Goal: Task Accomplishment & Management: Use online tool/utility

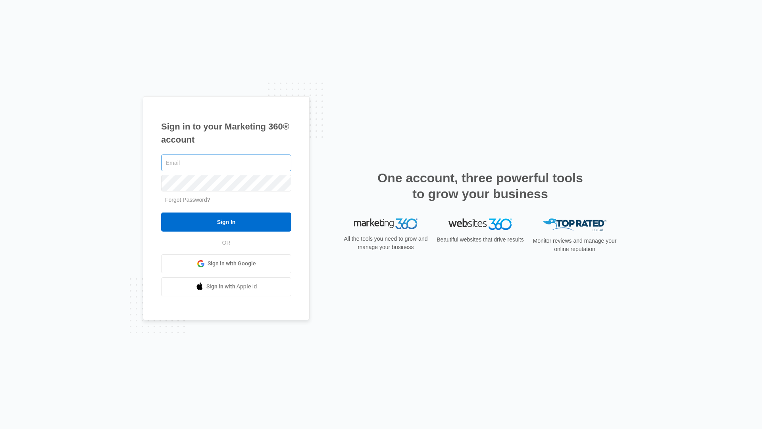
click at [231, 167] on input "text" at bounding box center [226, 162] width 130 height 17
type input "[EMAIL_ADDRESS][DOMAIN_NAME]"
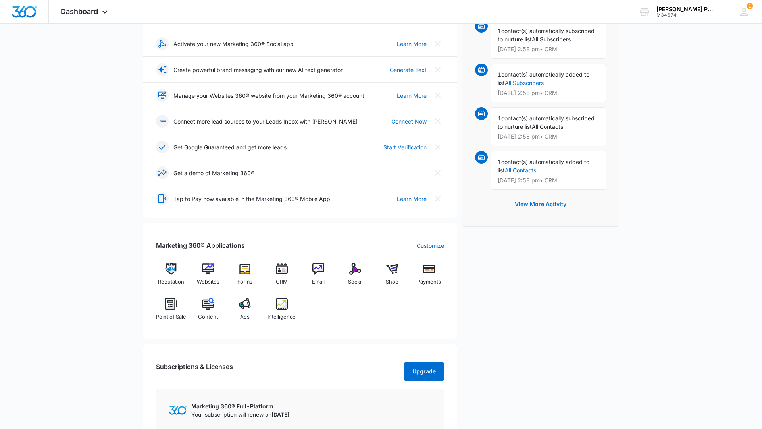
scroll to position [136, 0]
click at [320, 267] on img at bounding box center [318, 268] width 12 height 12
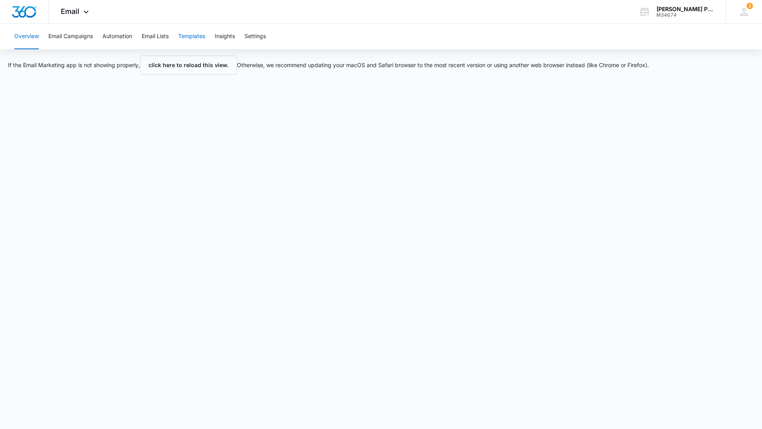
click at [185, 38] on button "Templates" at bounding box center [191, 36] width 27 height 25
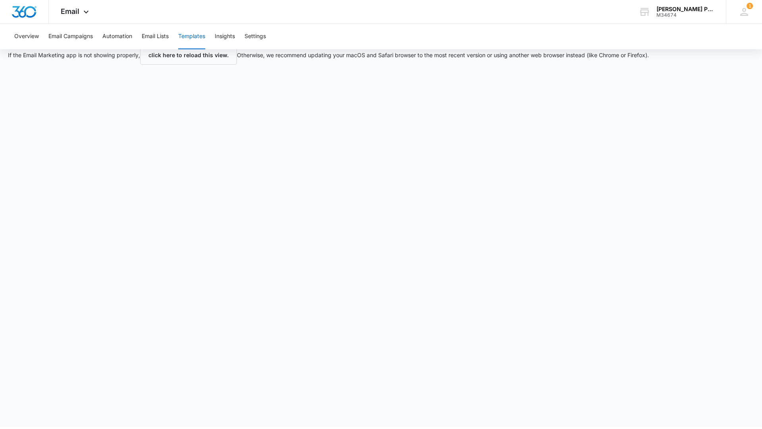
scroll to position [10, 0]
click at [197, 37] on button "Templates" at bounding box center [191, 36] width 27 height 25
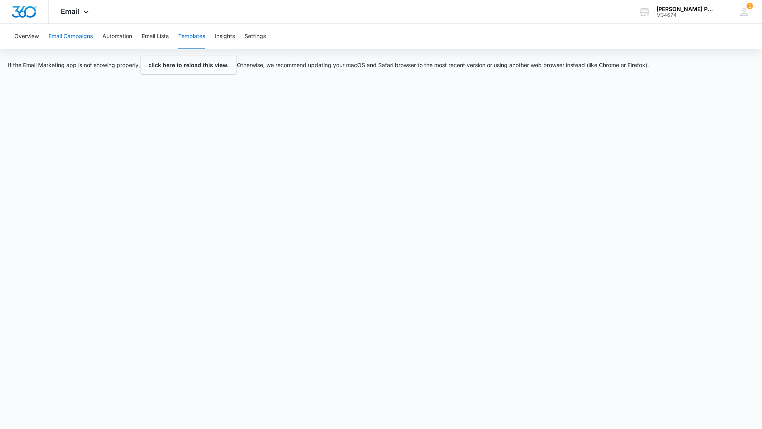
click at [65, 39] on button "Email Campaigns" at bounding box center [70, 36] width 44 height 25
